Goal: Find specific page/section: Find specific page/section

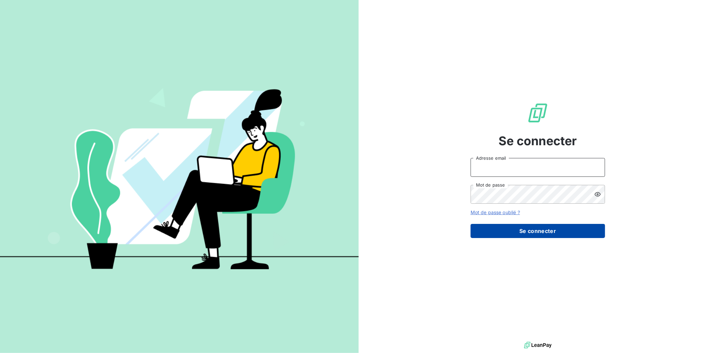
type input "[PERSON_NAME][EMAIL_ADDRESS][DOMAIN_NAME]"
click at [533, 231] on button "Se connecter" at bounding box center [538, 231] width 134 height 14
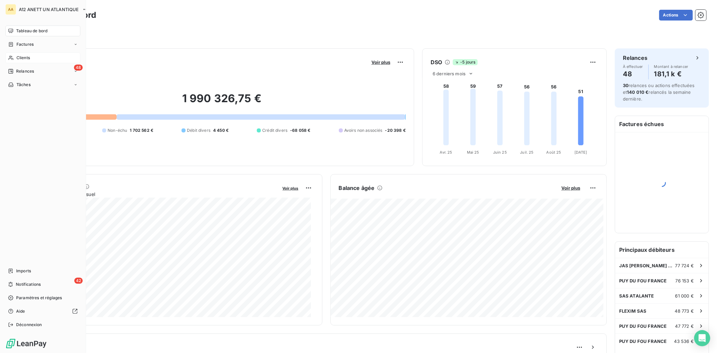
click at [21, 59] on span "Clients" at bounding box center [22, 58] width 13 height 6
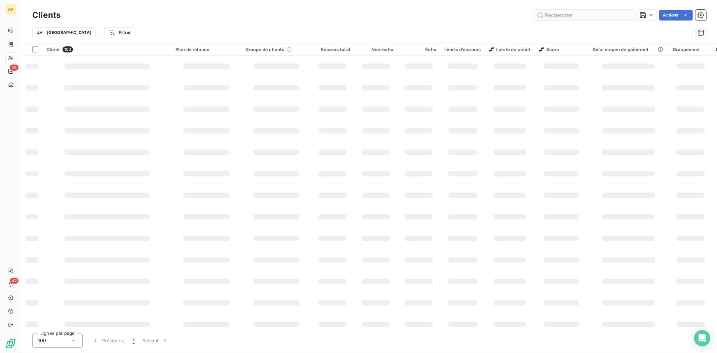
click at [563, 14] on input "text" at bounding box center [584, 15] width 101 height 11
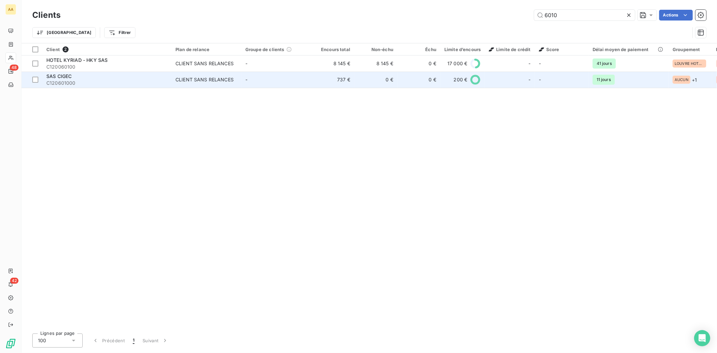
type input "6010"
click at [62, 84] on span "C120601000" at bounding box center [106, 83] width 121 height 7
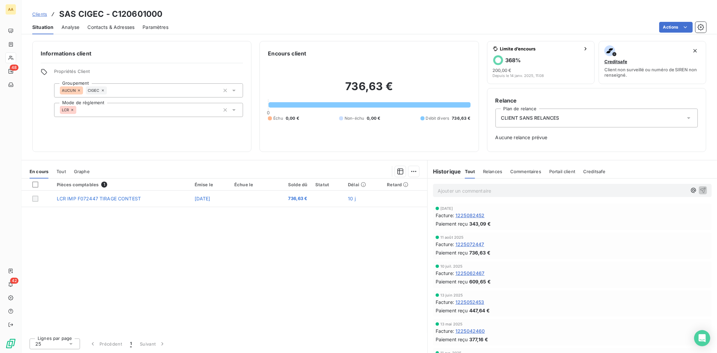
click at [501, 187] on p "Ajouter un commentaire ﻿" at bounding box center [562, 191] width 249 height 8
click at [501, 191] on p "Ajouter un commentaire ﻿" at bounding box center [562, 191] width 249 height 8
click at [523, 190] on p "Facture" at bounding box center [562, 191] width 249 height 8
click at [438, 190] on span "Facture 2507247 mise en litige par cliente. CCF informée" at bounding box center [502, 190] width 128 height 6
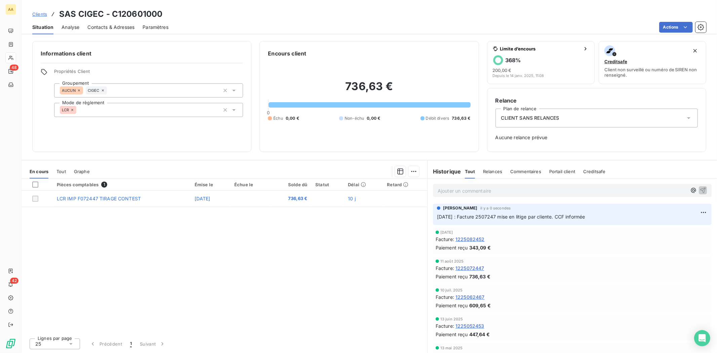
click at [331, 265] on div "Pièces comptables 1 Émise le Échue le Solde dû Statut Délai Retard LCR IMP F072…" at bounding box center [225, 255] width 406 height 154
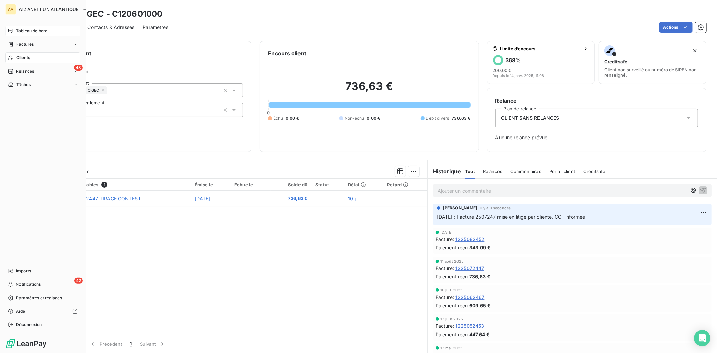
click at [22, 30] on span "Tableau de bord" at bounding box center [31, 31] width 31 height 6
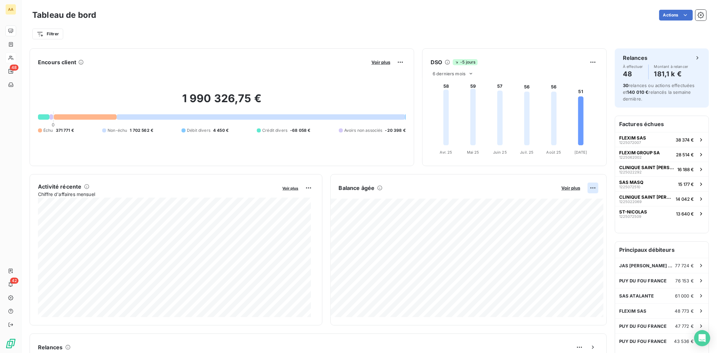
click at [588, 189] on html "AA 48 42 Tableau de bord Actions Filtrer Encours client Voir plus 1 990 326,75 …" at bounding box center [358, 176] width 717 height 353
click at [566, 204] on div "Exporter" at bounding box center [572, 202] width 38 height 11
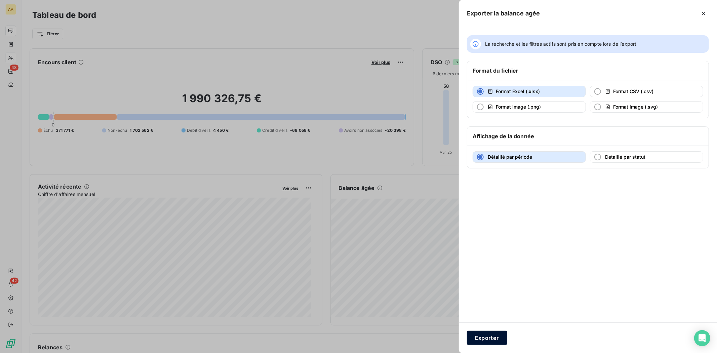
click at [486, 339] on button "Exporter" at bounding box center [487, 338] width 40 height 14
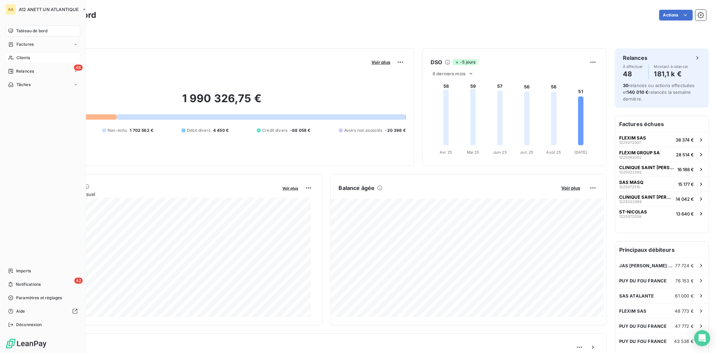
click at [26, 56] on span "Clients" at bounding box center [22, 58] width 13 height 6
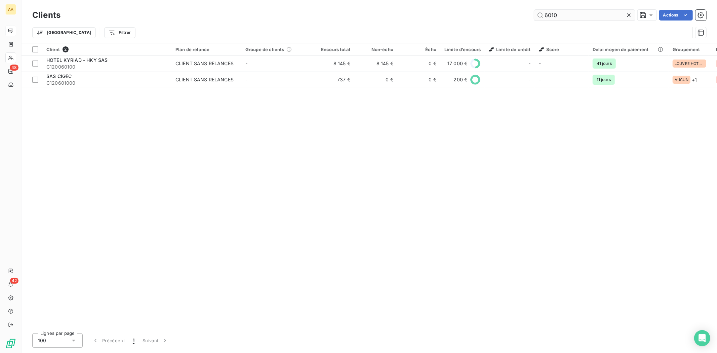
drag, startPoint x: 572, startPoint y: 13, endPoint x: 543, endPoint y: 19, distance: 30.1
click at [543, 19] on input "6010" at bounding box center [584, 15] width 101 height 11
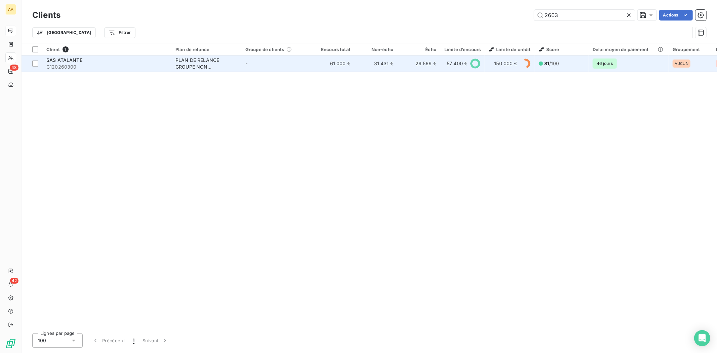
type input "2603"
click at [61, 62] on span "SAS ATALANTE" at bounding box center [64, 60] width 36 height 6
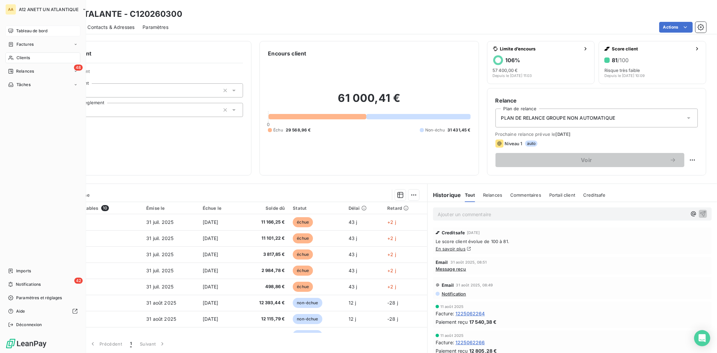
click at [24, 57] on span "Clients" at bounding box center [22, 58] width 13 height 6
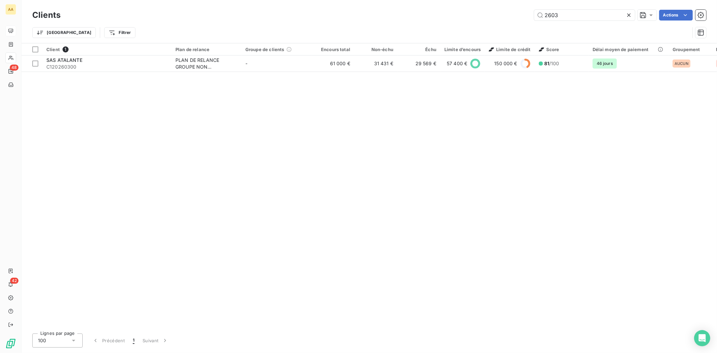
drag, startPoint x: 560, startPoint y: 17, endPoint x: 472, endPoint y: 12, distance: 87.9
click at [472, 12] on div "2603 Actions" at bounding box center [388, 15] width 638 height 11
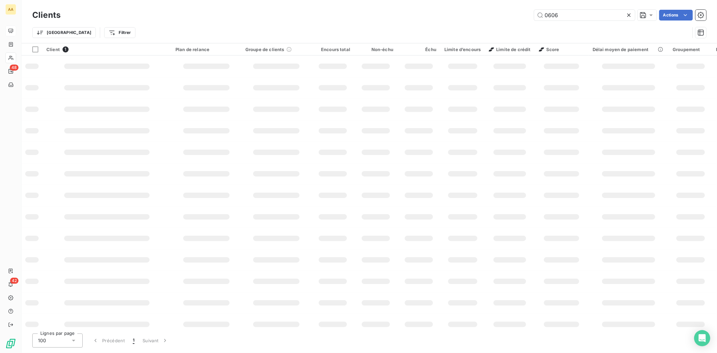
type input "0606"
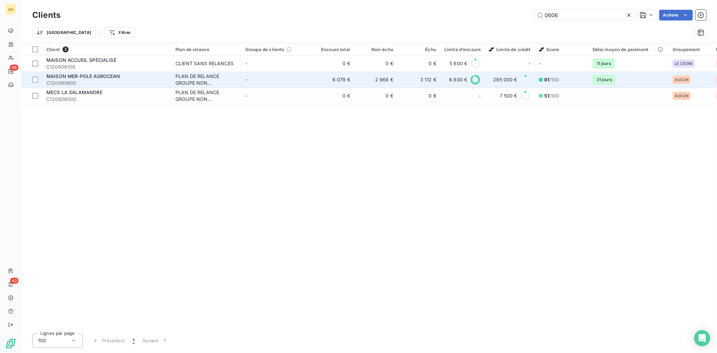
click at [52, 73] on span "MAISON MER-POLE AGROCEAN" at bounding box center [83, 76] width 74 height 6
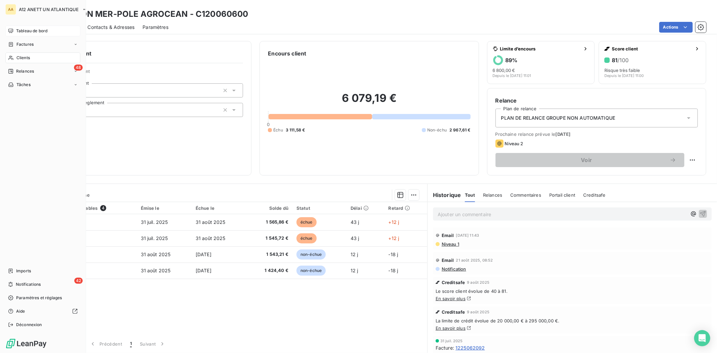
click at [29, 58] on span "Clients" at bounding box center [22, 58] width 13 height 6
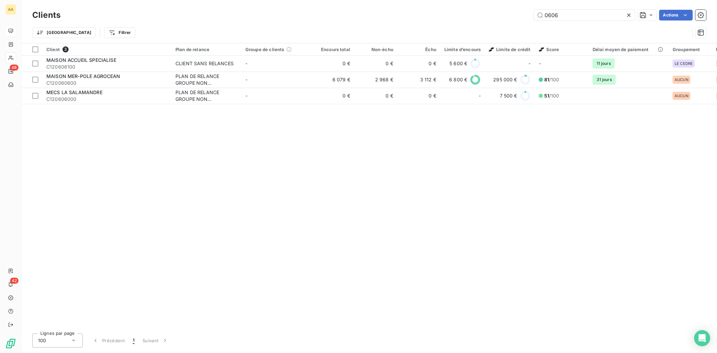
drag, startPoint x: 569, startPoint y: 14, endPoint x: 502, endPoint y: 8, distance: 67.5
click at [502, 8] on div "Clients 0606 Actions" at bounding box center [369, 15] width 674 height 14
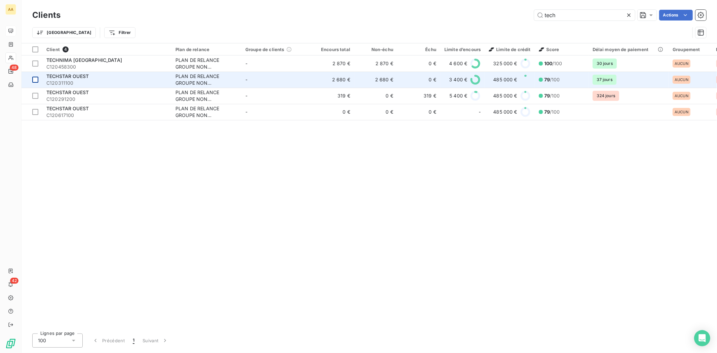
type input "tech"
click at [35, 82] on div at bounding box center [35, 80] width 6 height 6
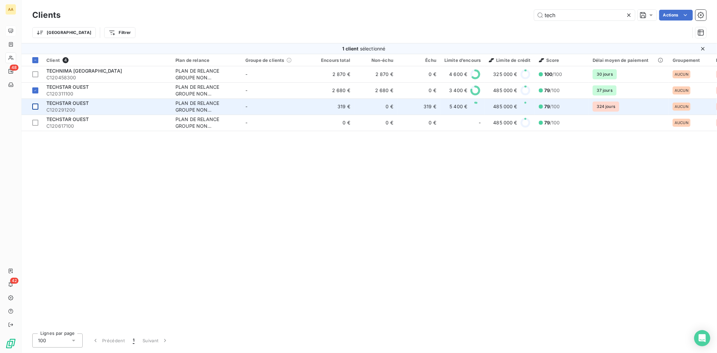
click at [35, 99] on td at bounding box center [32, 106] width 21 height 16
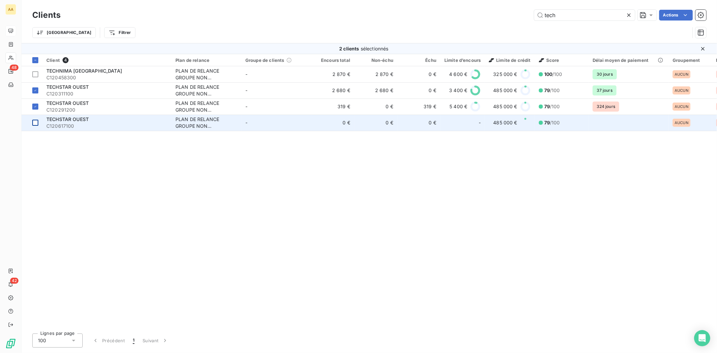
click at [36, 122] on div at bounding box center [35, 123] width 6 height 6
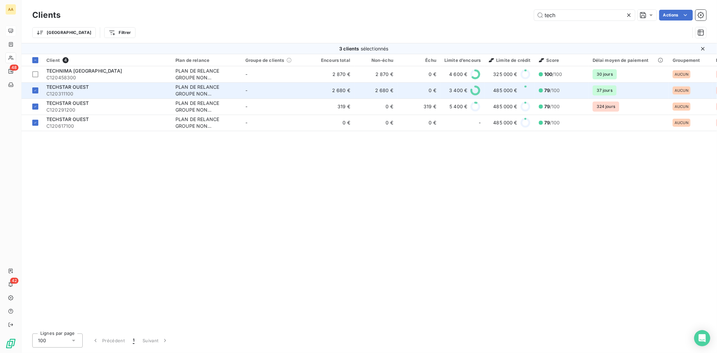
click at [78, 89] on span "TECHSTAR OUEST" at bounding box center [67, 87] width 42 height 6
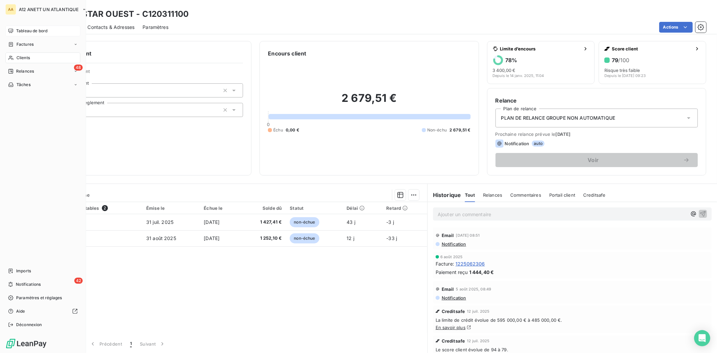
click at [21, 59] on span "Clients" at bounding box center [22, 58] width 13 height 6
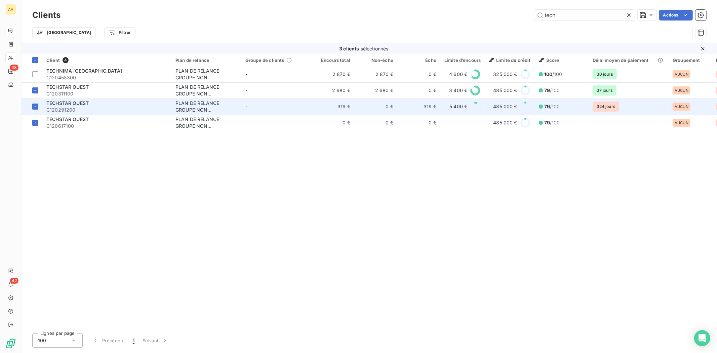
click at [58, 103] on span "TECHSTAR OUEST" at bounding box center [67, 103] width 42 height 6
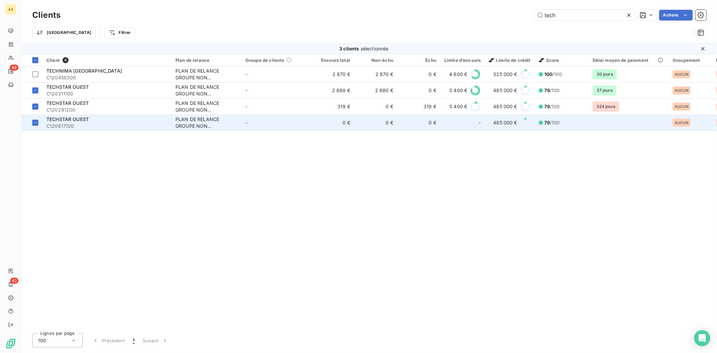
click at [72, 120] on span "TECHSTAR OUEST" at bounding box center [67, 119] width 42 height 6
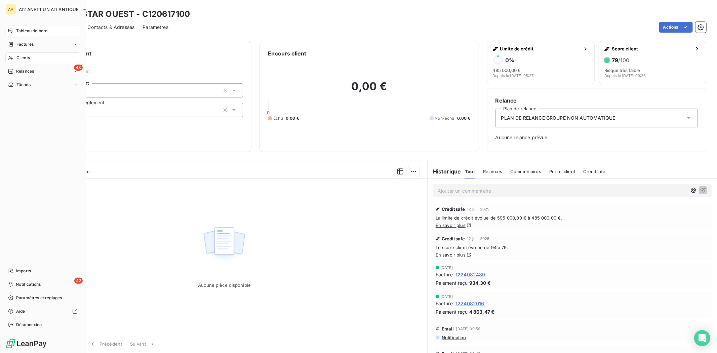
click at [27, 60] on span "Clients" at bounding box center [22, 58] width 13 height 6
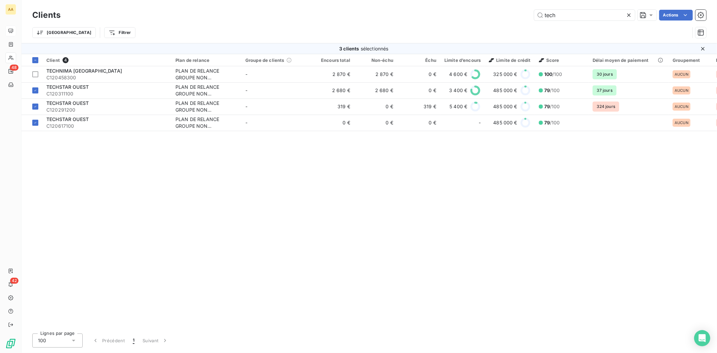
drag, startPoint x: 575, startPoint y: 11, endPoint x: 512, endPoint y: 14, distance: 63.9
click at [512, 14] on div "tech Actions" at bounding box center [388, 15] width 638 height 11
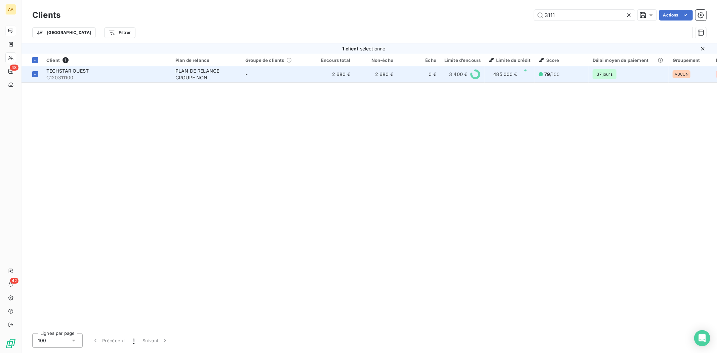
type input "3111"
click at [57, 78] on span "C120311100" at bounding box center [106, 77] width 121 height 7
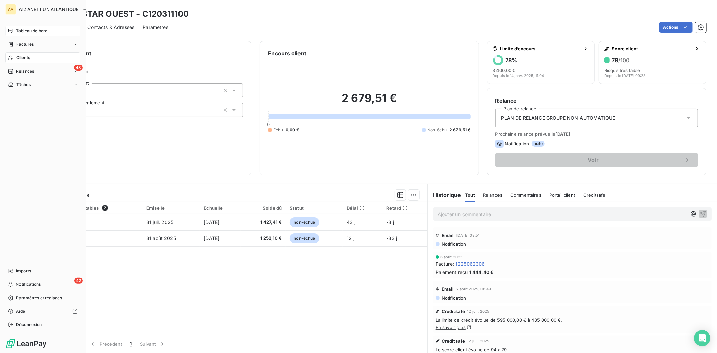
click at [24, 58] on span "Clients" at bounding box center [22, 58] width 13 height 6
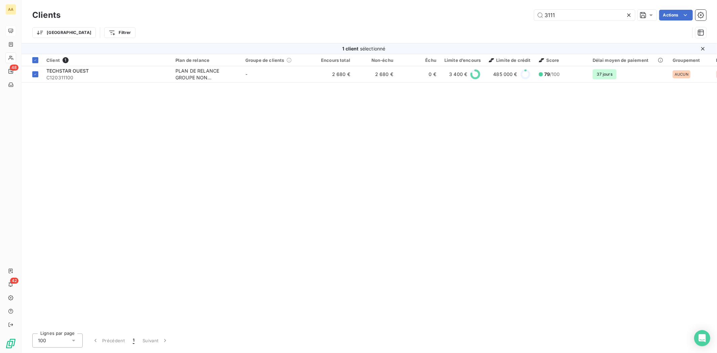
drag, startPoint x: 563, startPoint y: 16, endPoint x: 527, endPoint y: 15, distance: 36.0
click at [527, 15] on div "3111 Actions" at bounding box center [388, 15] width 638 height 11
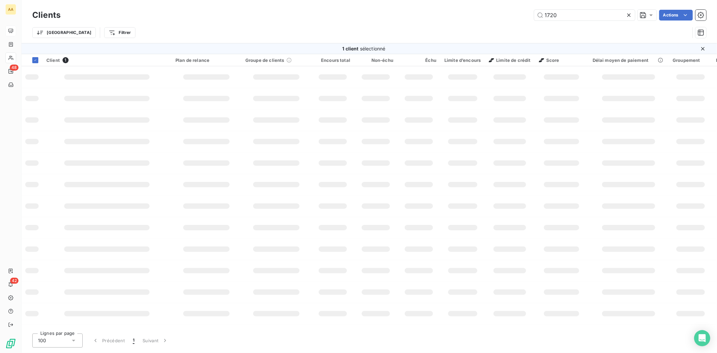
type input "1720"
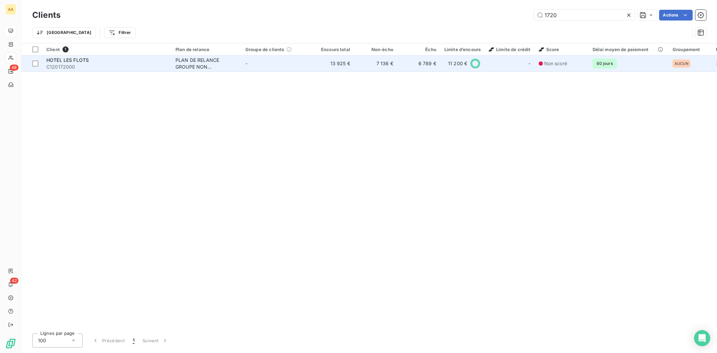
click at [62, 65] on span "C120172000" at bounding box center [106, 67] width 121 height 7
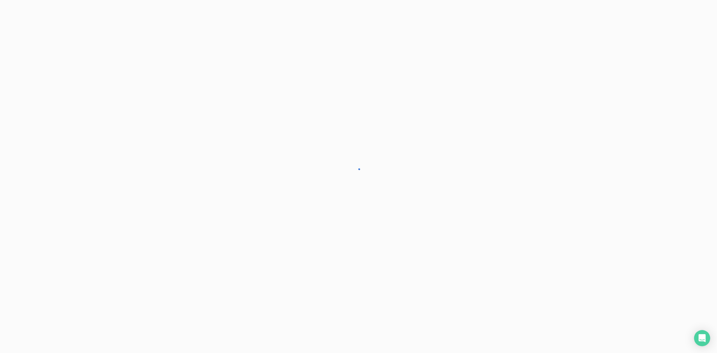
click at [0, 0] on div "Contacts & Adresses" at bounding box center [0, 0] width 0 height 0
